Goal: Information Seeking & Learning: Learn about a topic

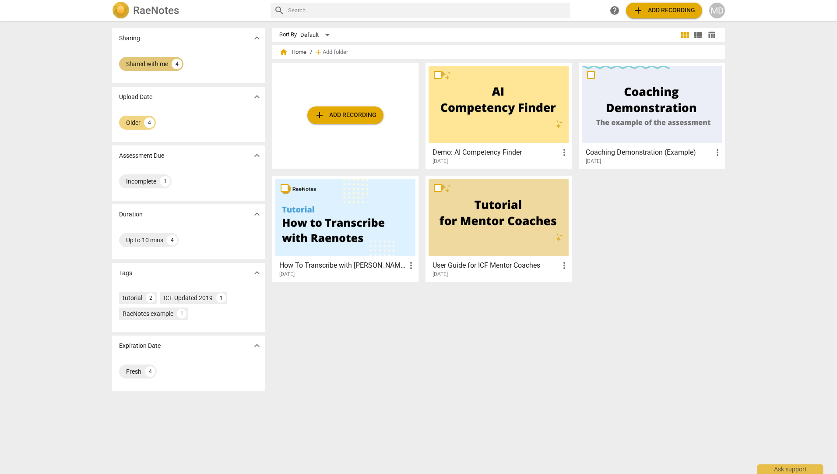
click at [149, 67] on div "Shared with me" at bounding box center [147, 64] width 42 height 9
click at [204, 70] on div "Shared with me 4" at bounding box center [216, 64] width 64 height 14
click at [150, 126] on div "4" at bounding box center [149, 122] width 11 height 11
click at [720, 7] on div "MD" at bounding box center [718, 11] width 16 height 16
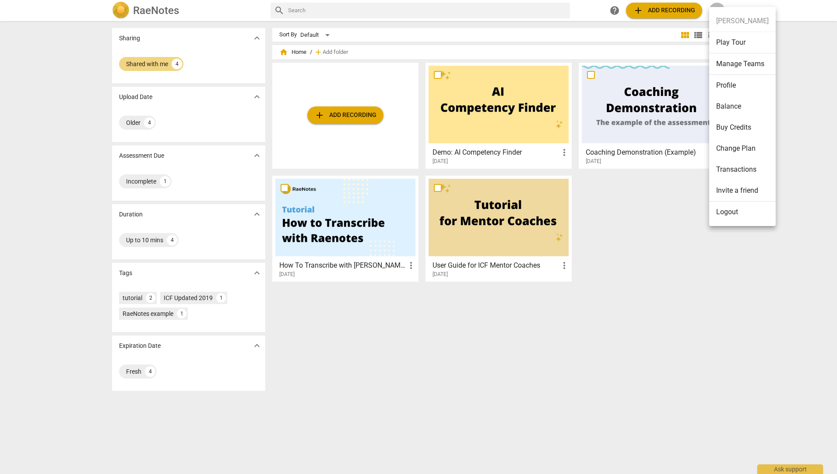
click at [148, 180] on div at bounding box center [418, 237] width 837 height 474
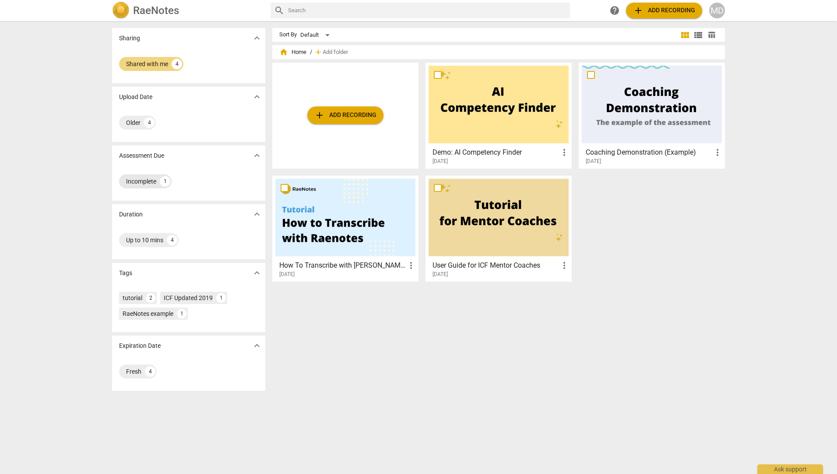
click at [149, 184] on div "Incomplete" at bounding box center [141, 181] width 30 height 9
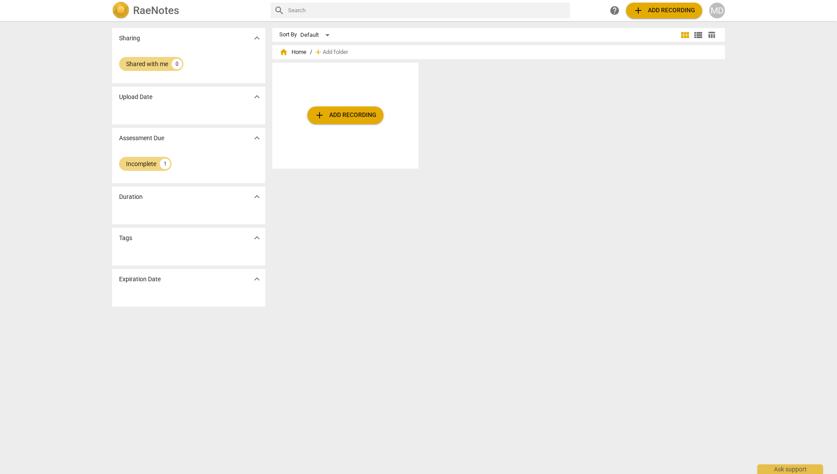
click at [200, 64] on div "Shared with me 0" at bounding box center [188, 64] width 139 height 18
click at [715, 13] on div "MD" at bounding box center [718, 11] width 16 height 16
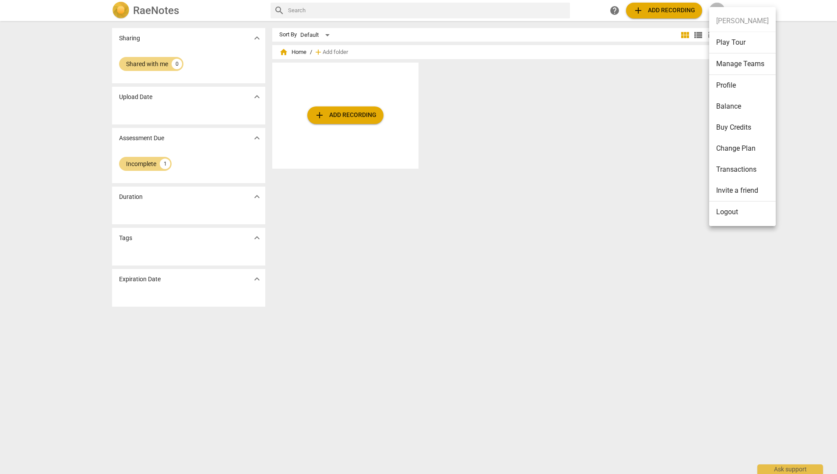
click at [153, 14] on div at bounding box center [418, 237] width 837 height 474
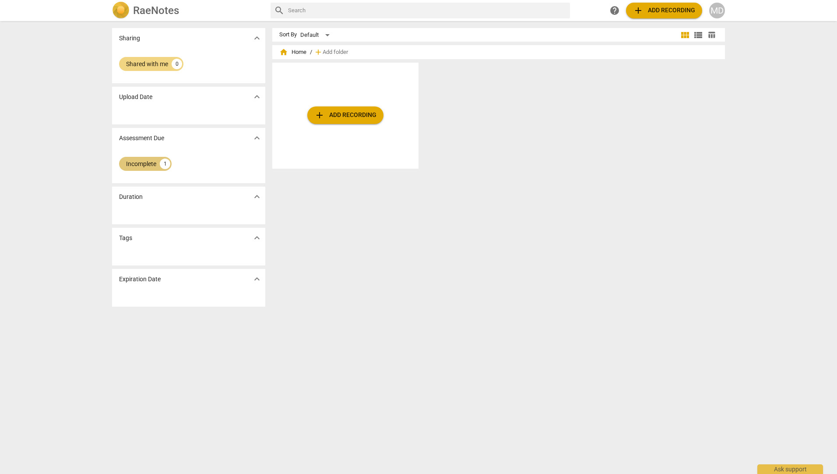
click at [157, 163] on div "Incomplete 1" at bounding box center [145, 164] width 53 height 14
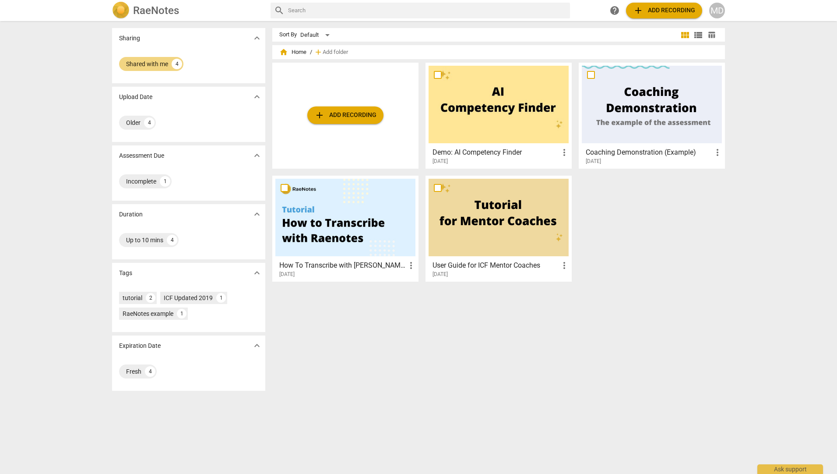
click at [124, 9] on img at bounding box center [121, 11] width 18 height 18
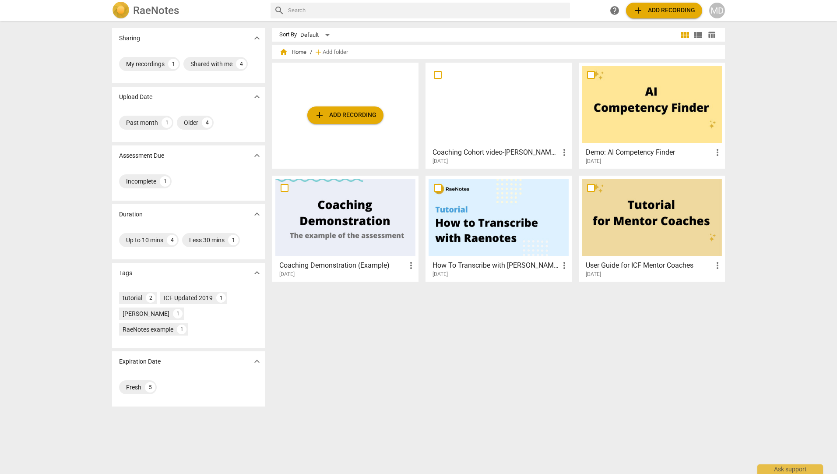
click at [511, 152] on h3 "Coaching Cohort video-[PERSON_NAME] coach" at bounding box center [496, 152] width 127 height 11
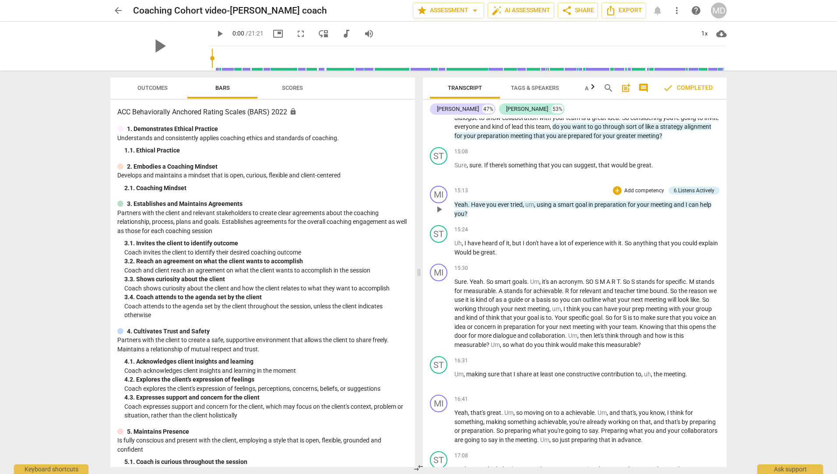
scroll to position [1927, 0]
